Goal: Transaction & Acquisition: Register for event/course

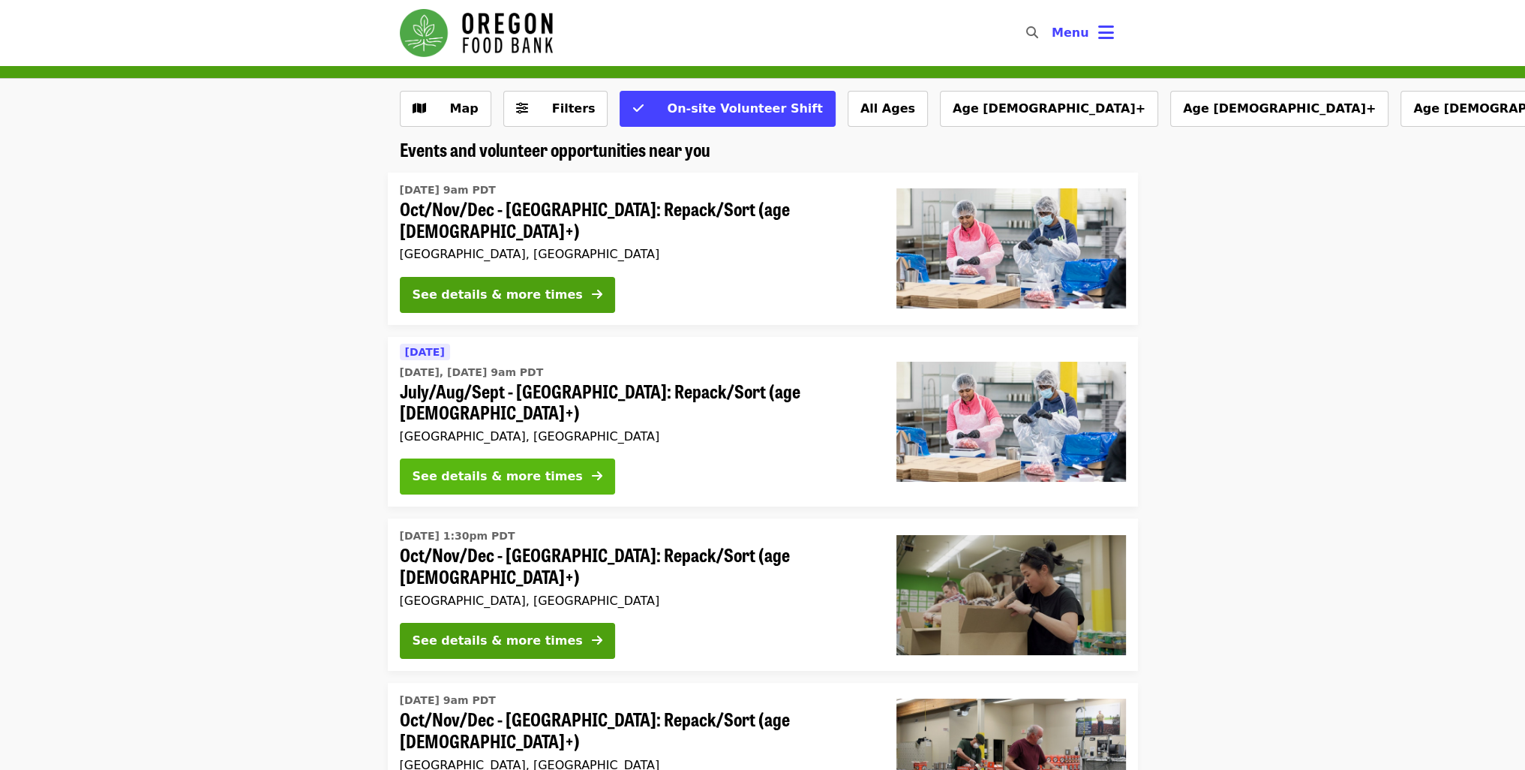
click at [545, 458] on button "See details & more times" at bounding box center [507, 476] width 215 height 36
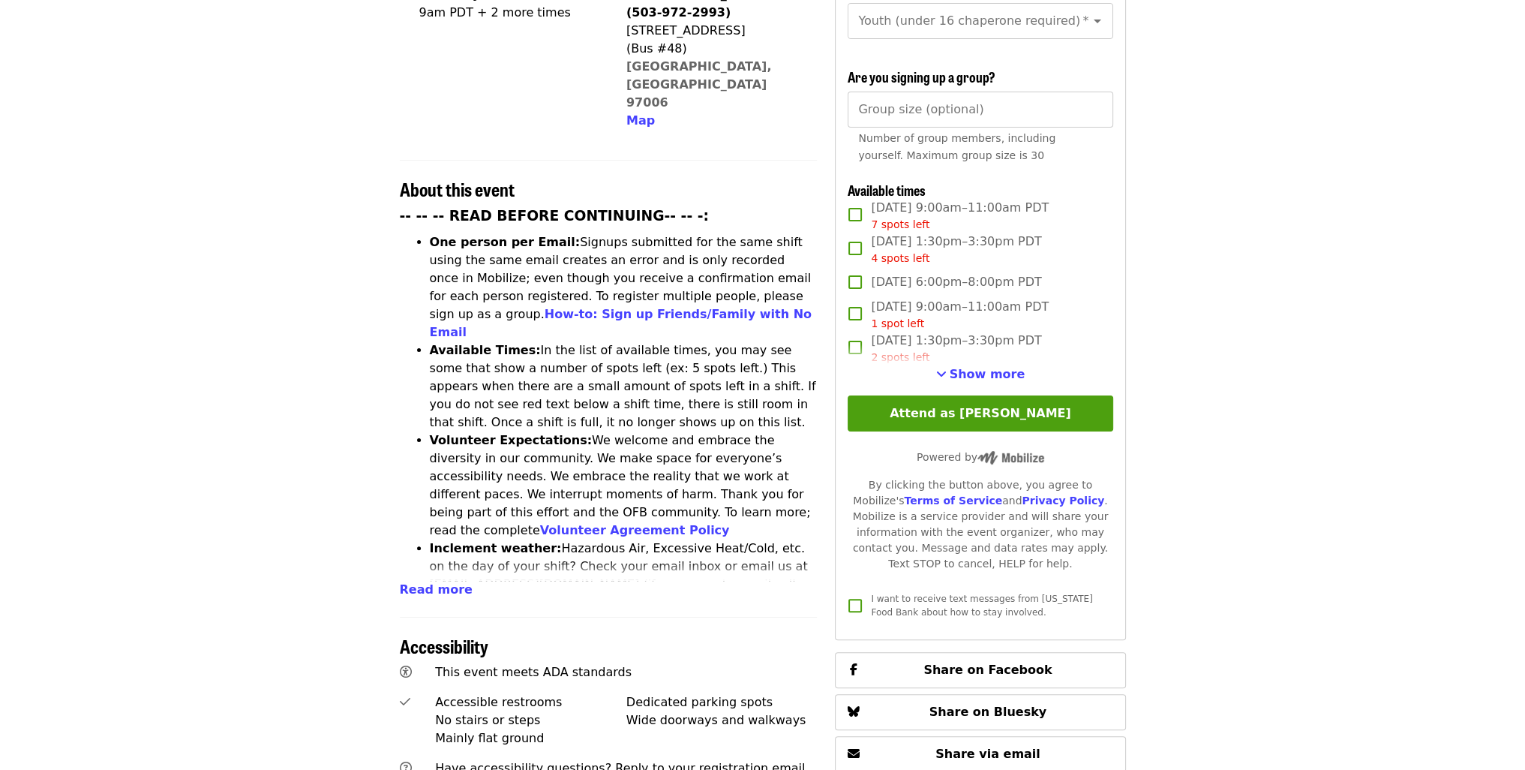
scroll to position [450, 0]
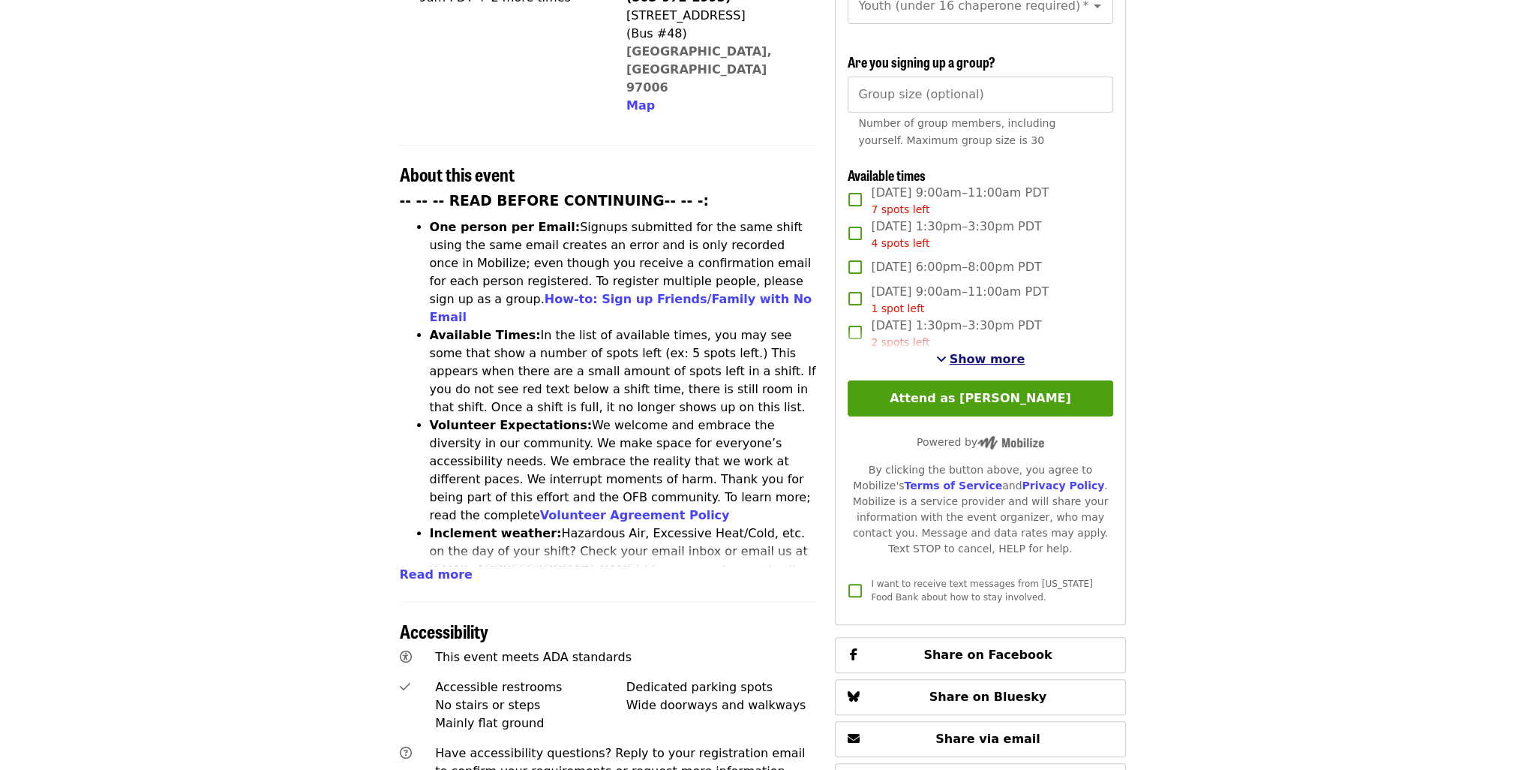
click at [969, 353] on span "Show more" at bounding box center [988, 359] width 76 height 14
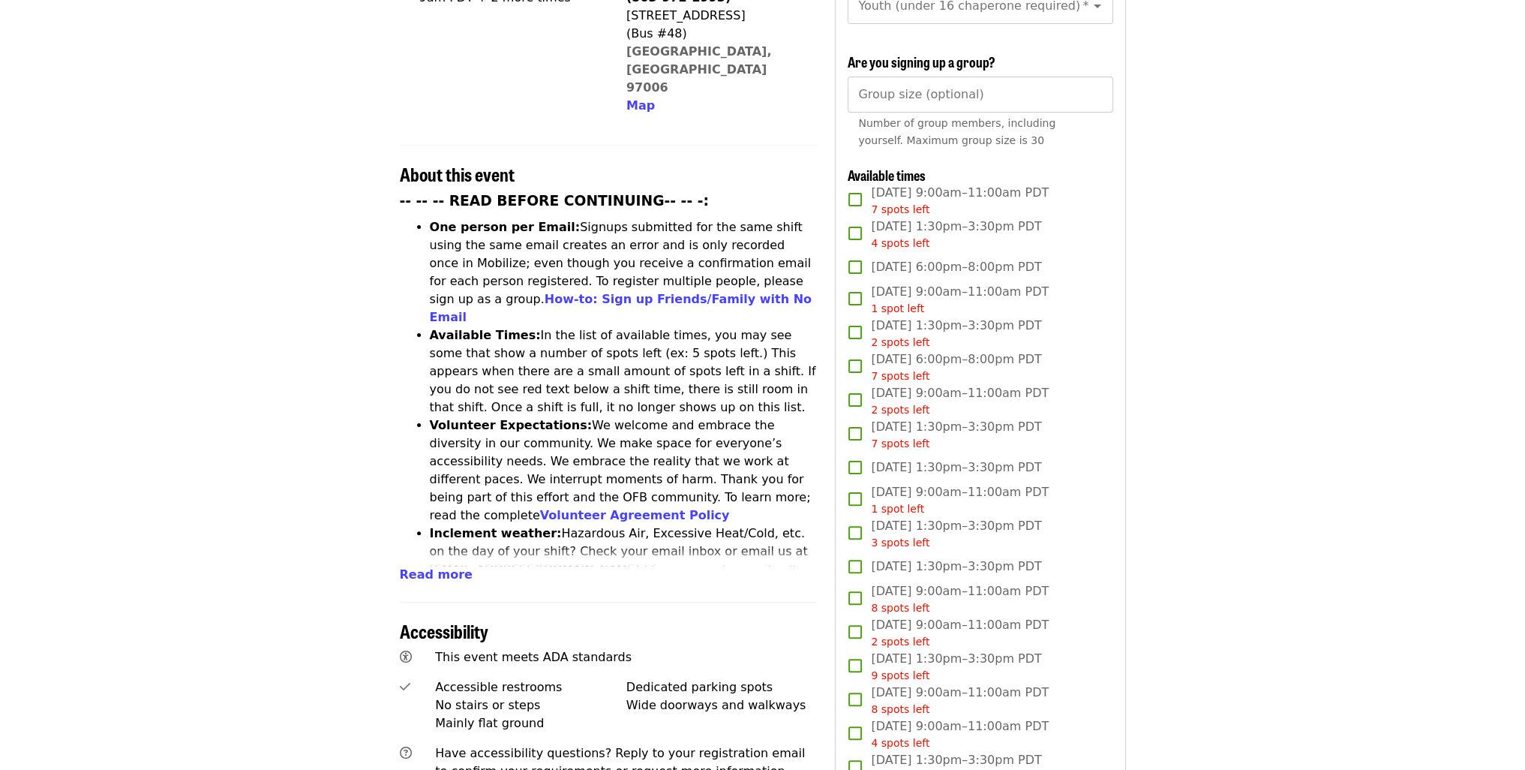
click at [990, 229] on span "Tue, Sep 2, 1:30pm–3:30pm PDT 4 spots left" at bounding box center [956, 235] width 170 height 34
click at [1235, 275] on article "July/Aug/Sept - Beaverton: Repack/Sort (age 10+) Highest Priority Volunteer Shi…" at bounding box center [762, 565] width 1525 height 1898
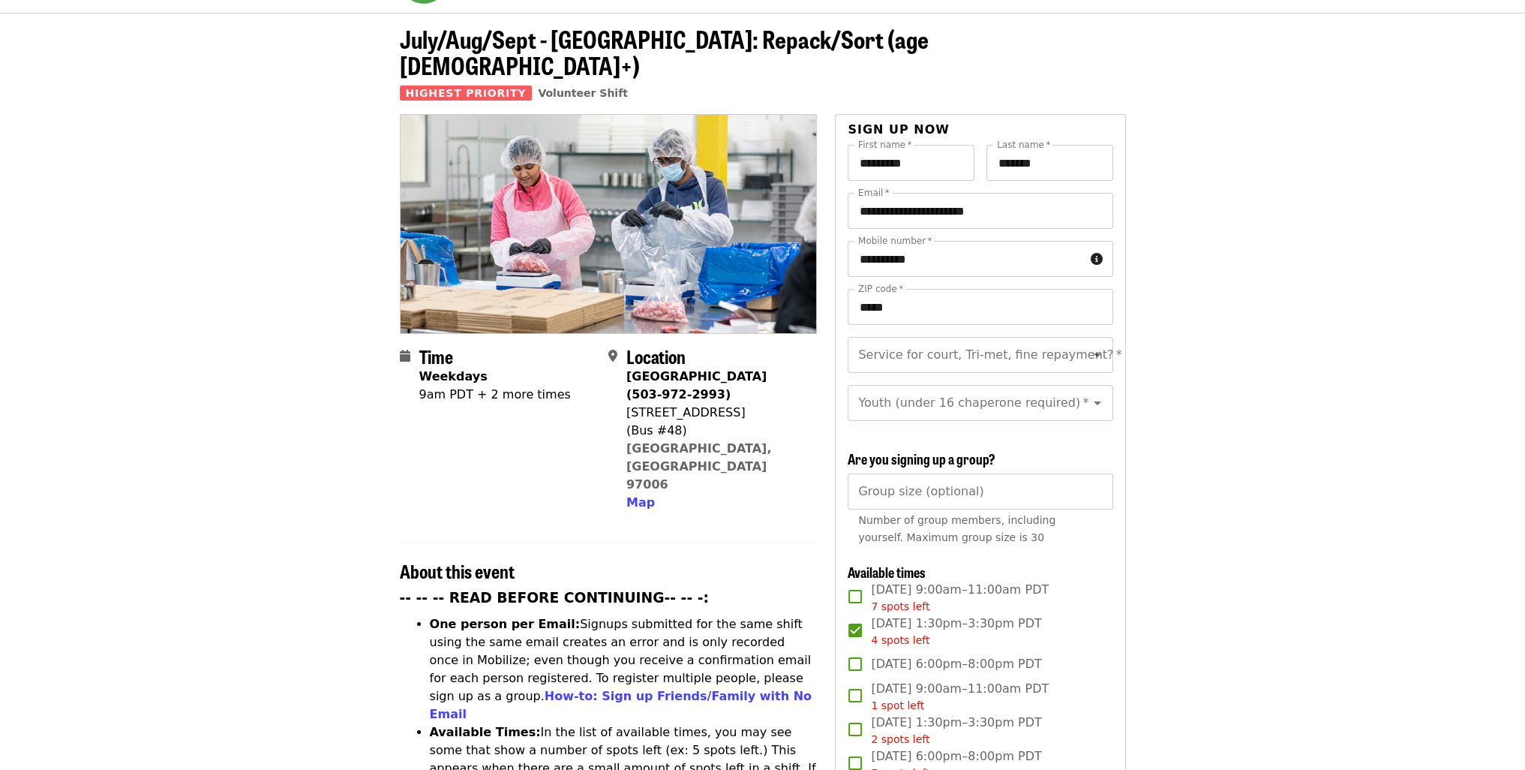
scroll to position [0, 0]
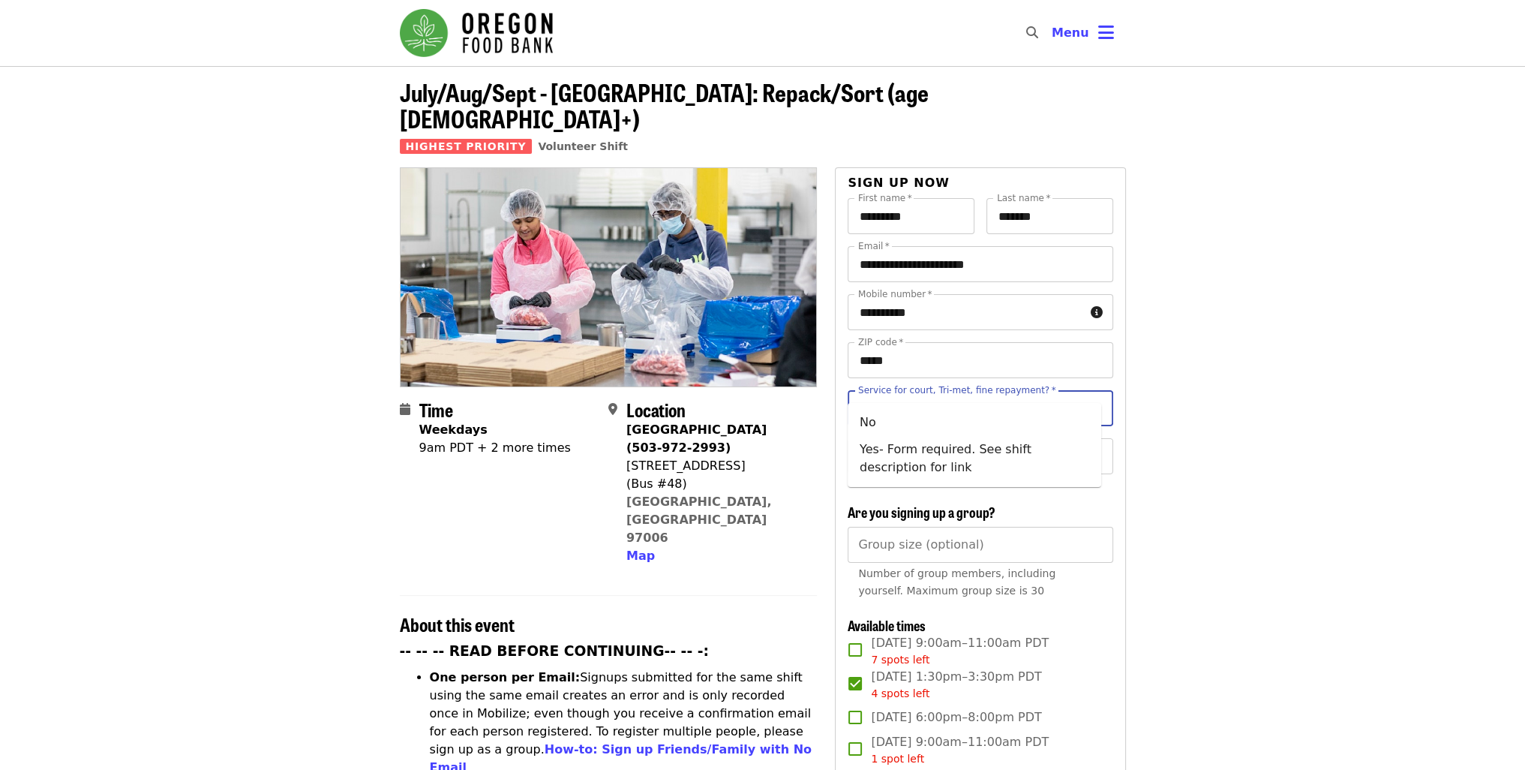
click at [893, 390] on div "Service for court, Tri-met, fine repayment?   * Service for court, Tri-met, fin…" at bounding box center [980, 408] width 265 height 36
drag, startPoint x: 890, startPoint y: 416, endPoint x: 888, endPoint y: 431, distance: 14.3
click at [888, 416] on li "No" at bounding box center [975, 422] width 254 height 27
type input "**"
click at [888, 438] on div "Youth (under 16 chaperone required)   * Youth (under 16 chaperone required) *" at bounding box center [980, 456] width 265 height 36
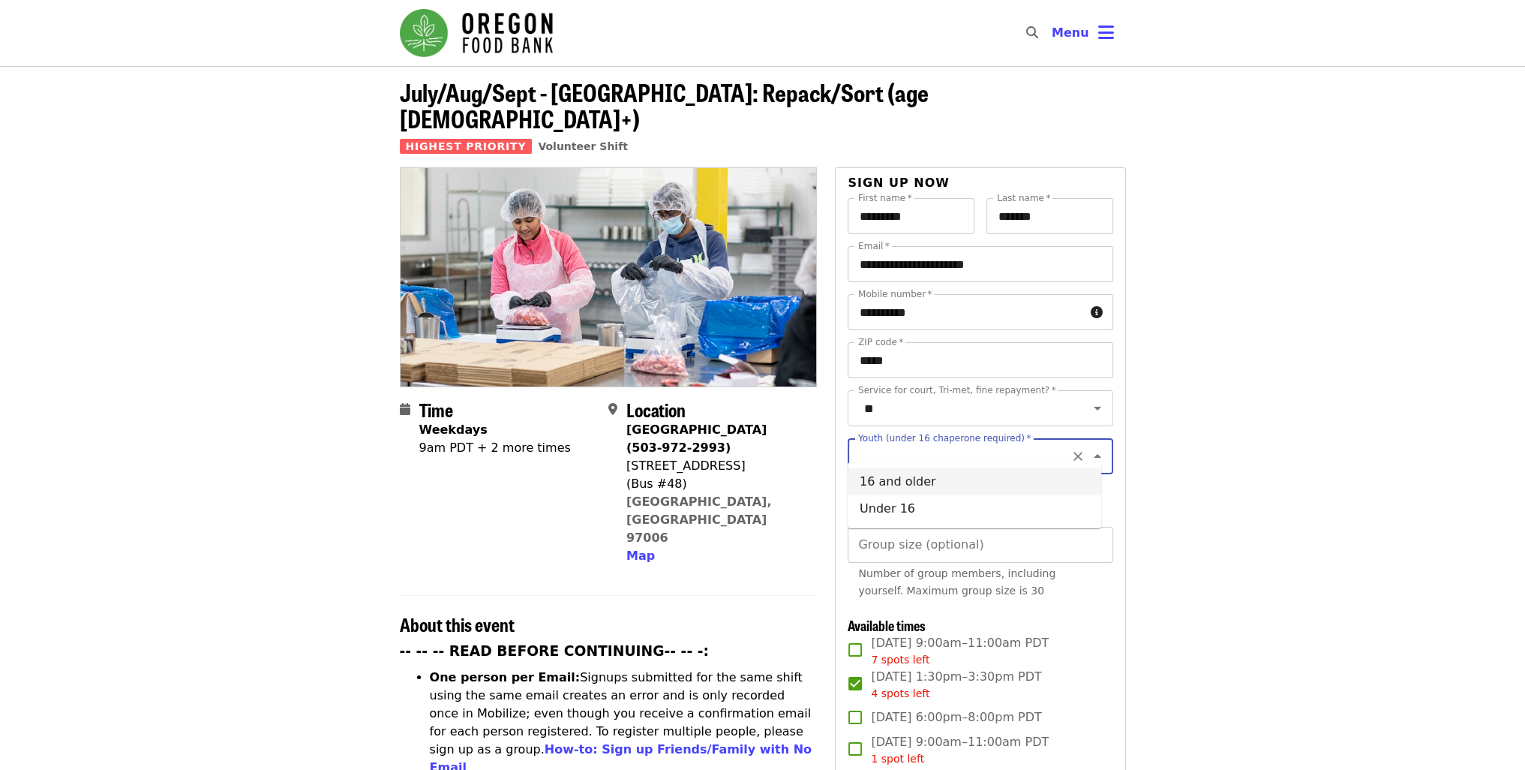
click at [882, 493] on li "16 and older" at bounding box center [975, 481] width 254 height 27
type input "**********"
click at [888, 544] on input "Group size (optional)" at bounding box center [980, 545] width 265 height 36
